Goal: Check status: Check status

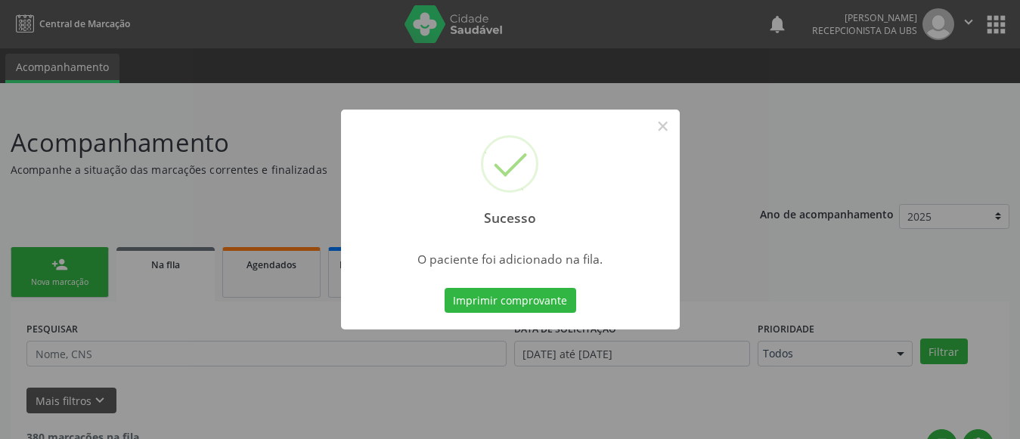
scroll to position [81, 0]
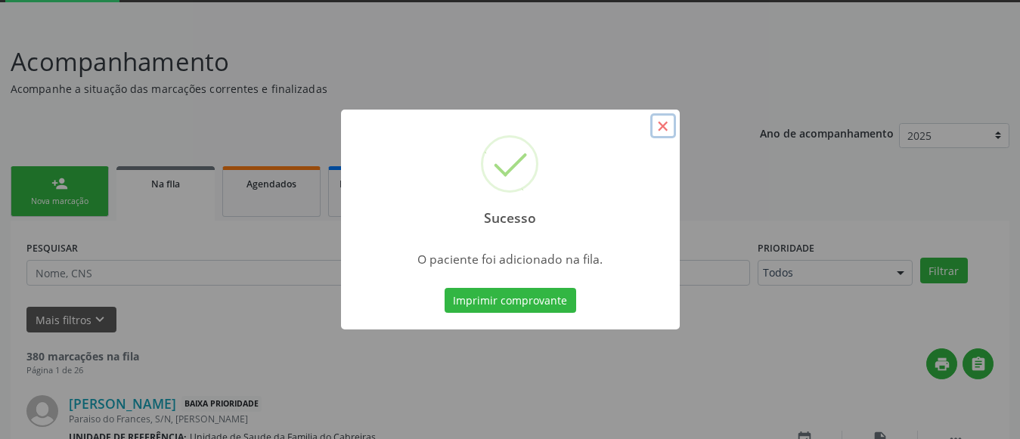
click at [662, 126] on button "×" at bounding box center [663, 126] width 26 height 26
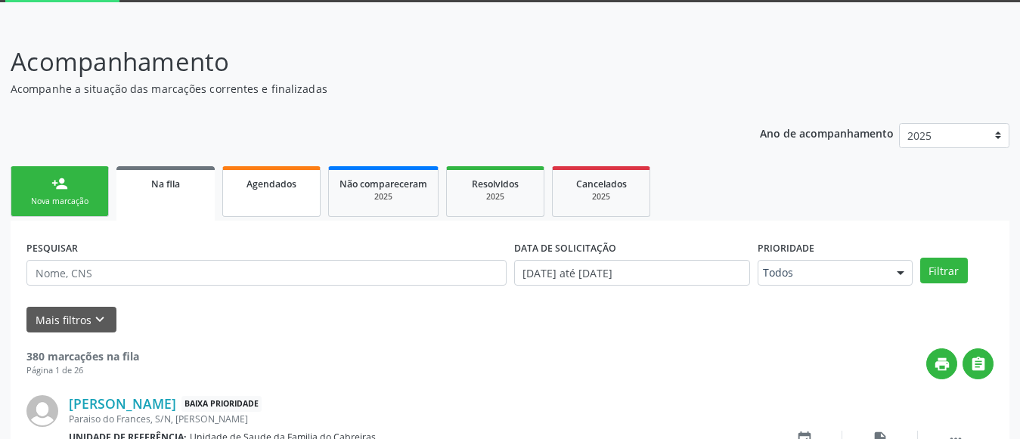
click at [277, 211] on link "Agendados" at bounding box center [271, 191] width 98 height 51
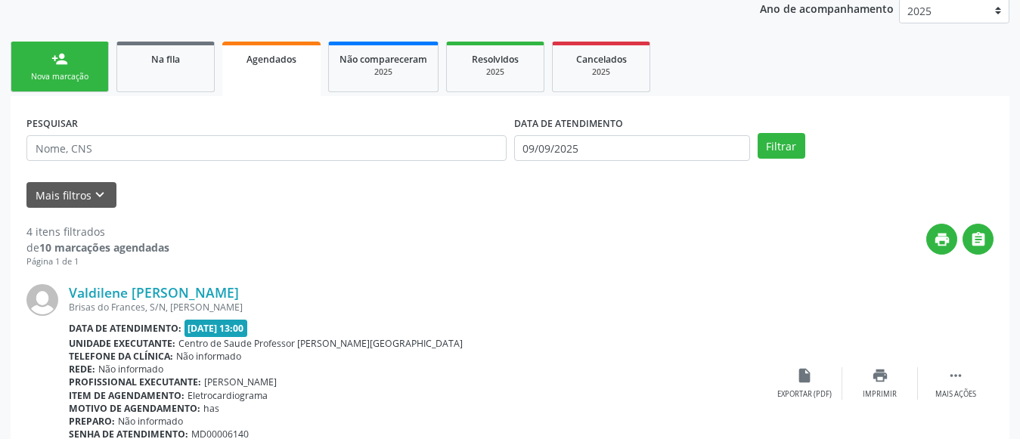
scroll to position [221, 0]
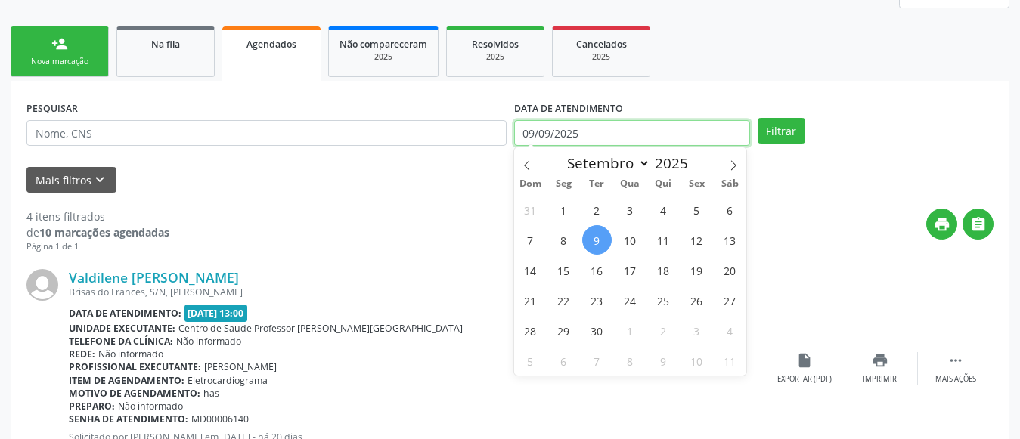
click at [560, 141] on input "09/09/2025" at bounding box center [632, 133] width 236 height 26
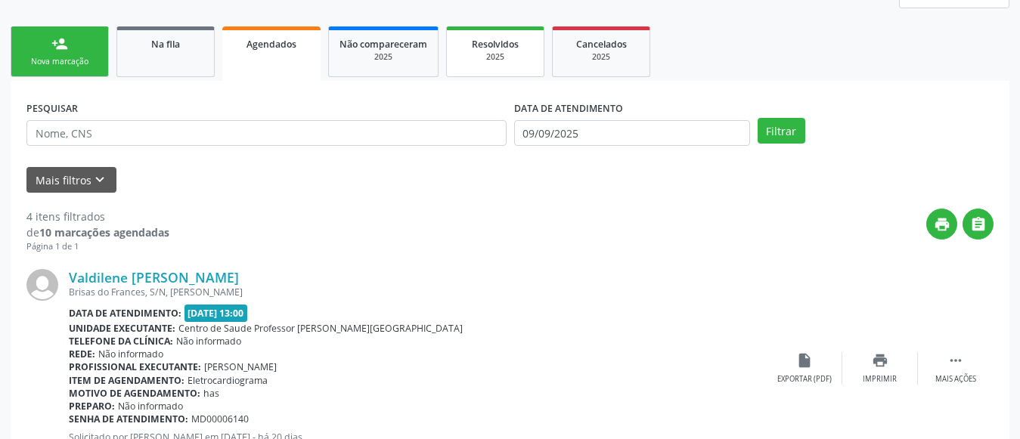
click at [506, 42] on span "Resolvidos" at bounding box center [495, 44] width 47 height 13
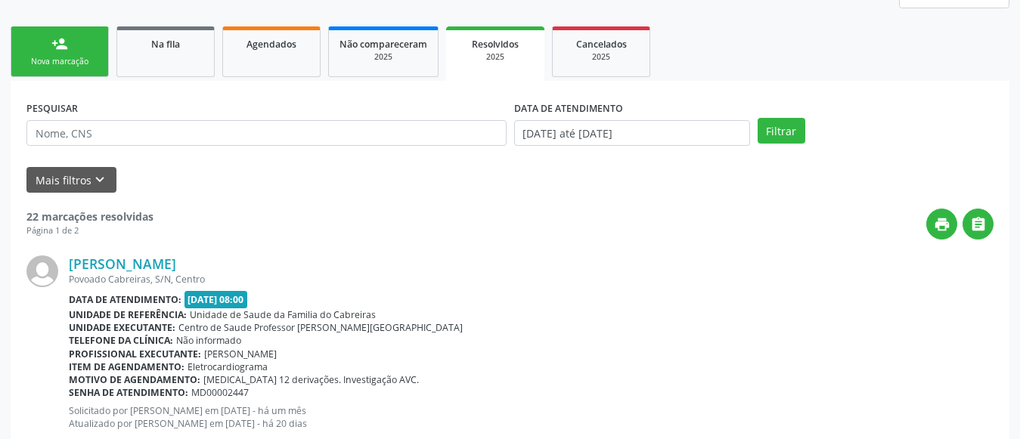
click at [396, 169] on div "Mais filtros keyboard_arrow_down" at bounding box center [510, 180] width 975 height 26
click at [405, 60] on div "2025" at bounding box center [384, 56] width 88 height 11
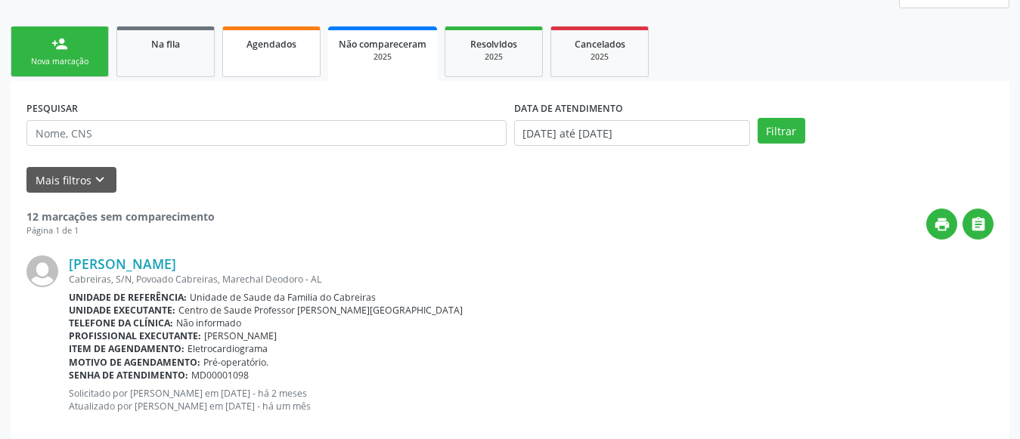
click at [282, 47] on span "Agendados" at bounding box center [272, 44] width 50 height 13
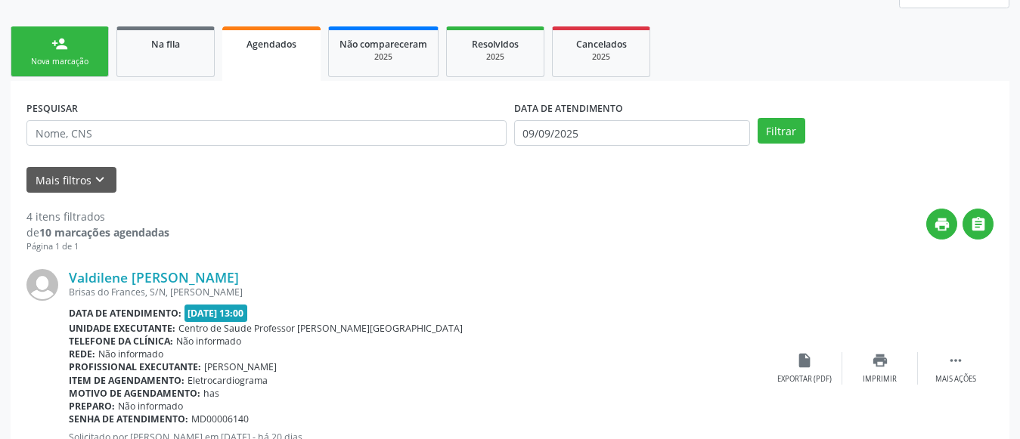
click at [483, 185] on div "Mais filtros keyboard_arrow_down" at bounding box center [510, 180] width 975 height 26
click at [494, 50] on span "Resolvidos" at bounding box center [495, 44] width 47 height 13
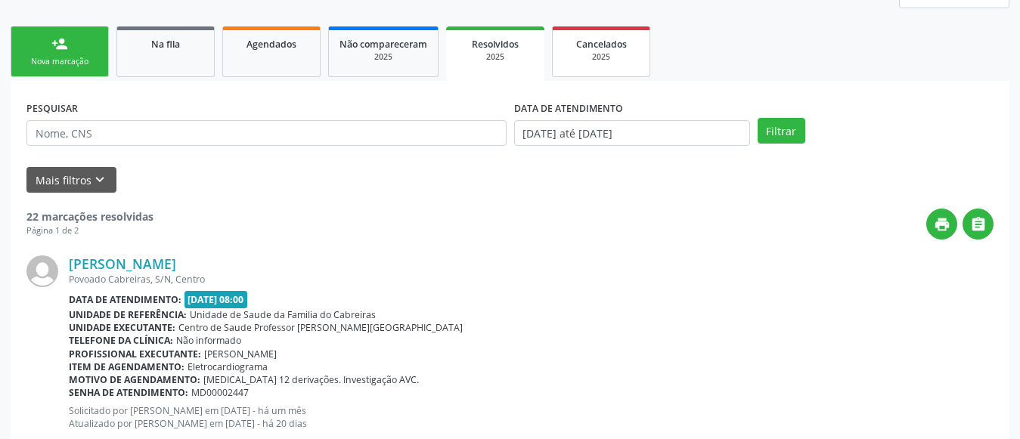
click at [597, 54] on div "2025" at bounding box center [601, 56] width 76 height 11
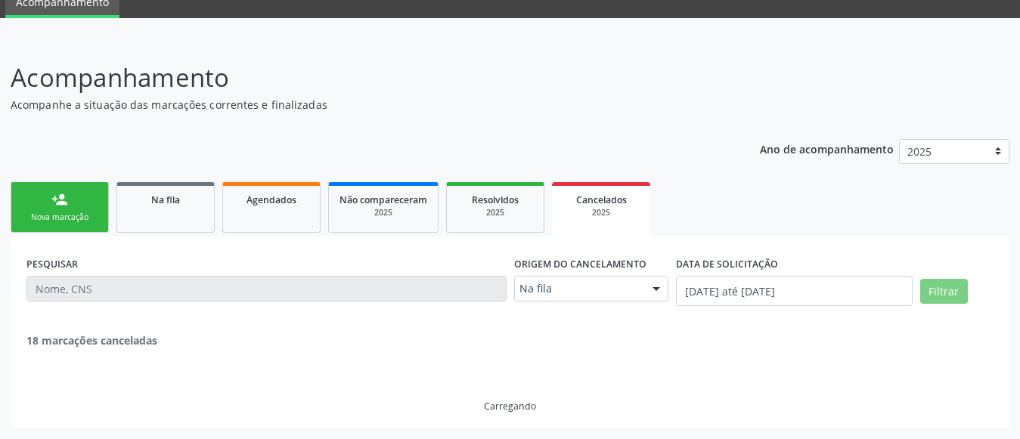
click at [597, 207] on div "2025" at bounding box center [601, 212] width 77 height 11
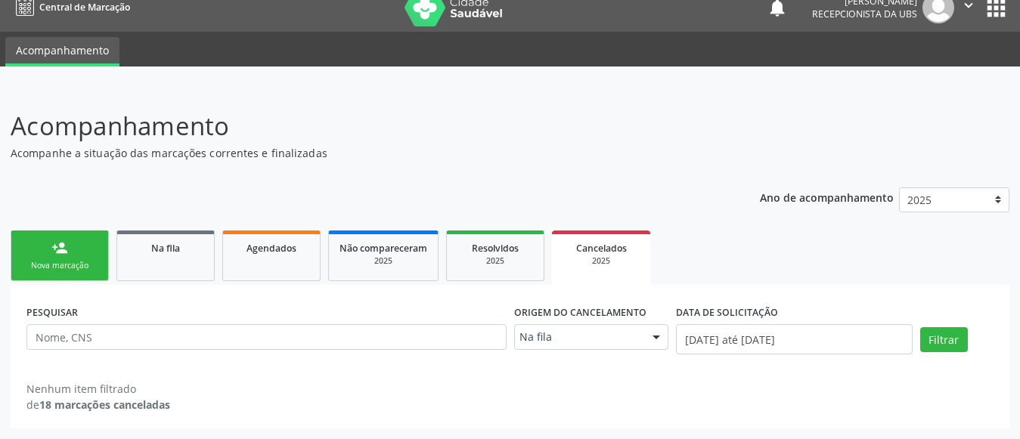
scroll to position [17, 0]
click at [269, 253] on span "Agendados" at bounding box center [272, 248] width 50 height 13
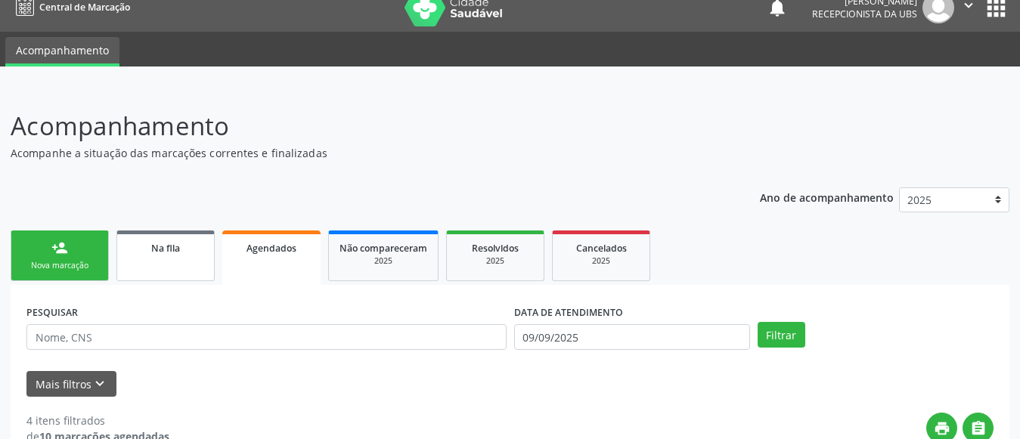
click at [178, 243] on span "Na fila" at bounding box center [165, 248] width 29 height 13
